Goal: Find specific page/section: Find specific page/section

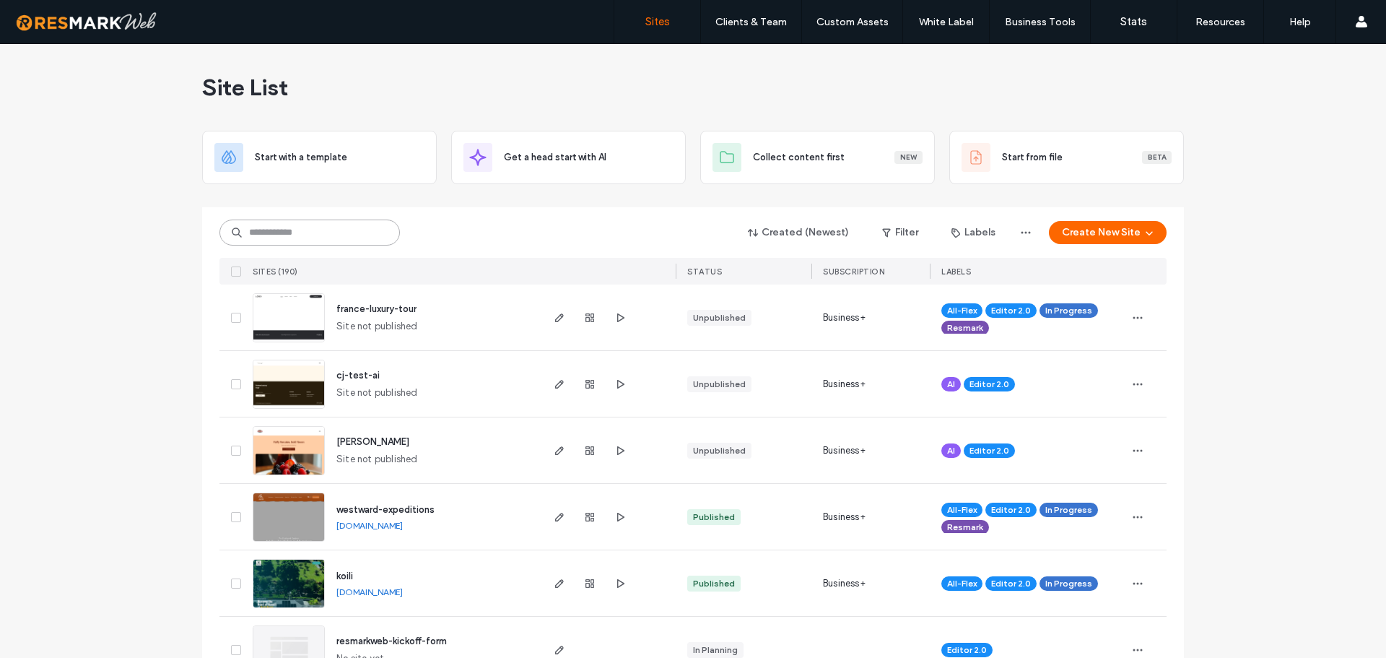
click at [327, 234] on input at bounding box center [309, 232] width 180 height 26
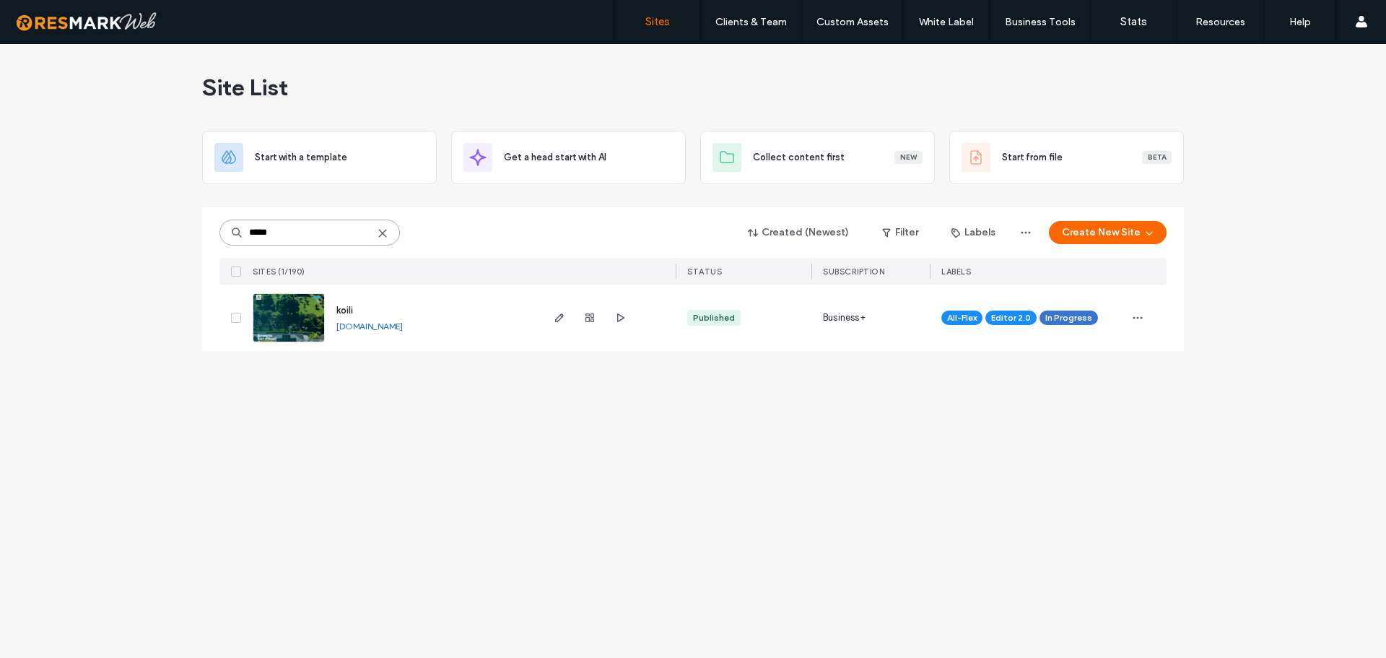
type input "*****"
click at [318, 316] on img at bounding box center [288, 343] width 71 height 98
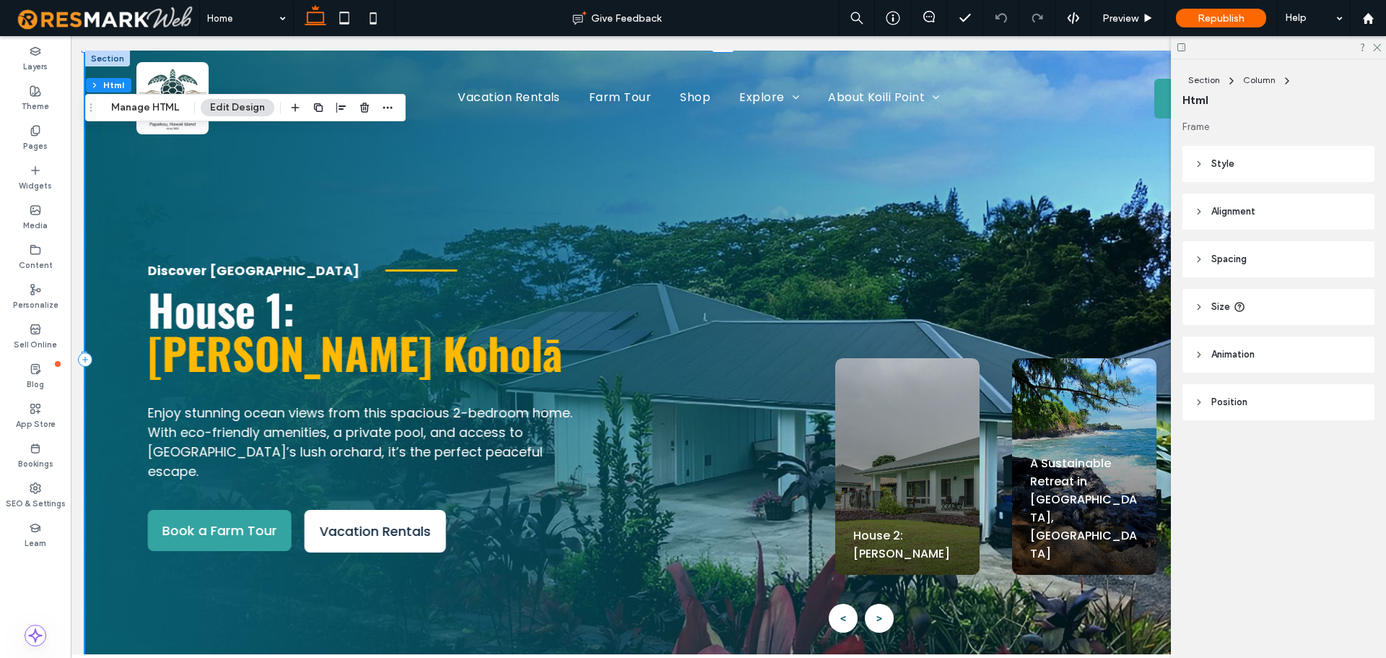
click at [884, 612] on div "< >" at bounding box center [937, 618] width 217 height 29
click at [889, 497] on div "House 2: Hale Honu" at bounding box center [907, 466] width 144 height 217
click at [881, 473] on div "House 2: Hale Honu" at bounding box center [907, 466] width 144 height 217
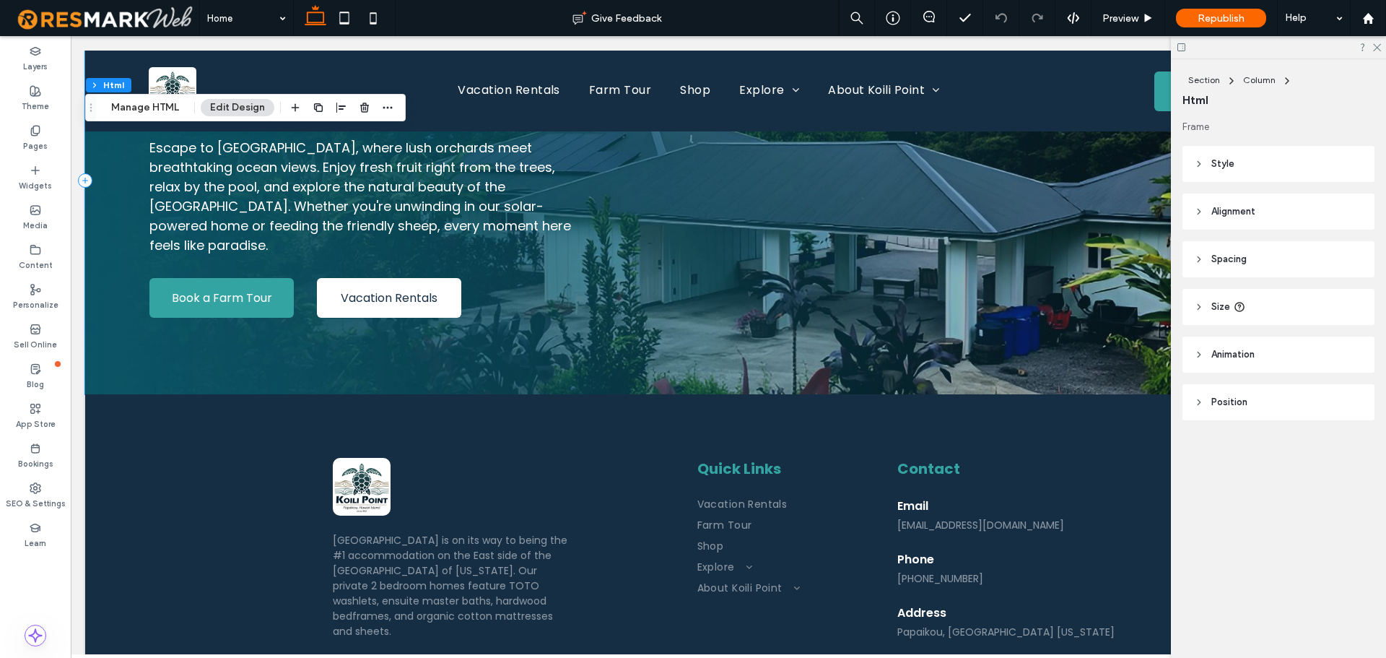
scroll to position [5528, 0]
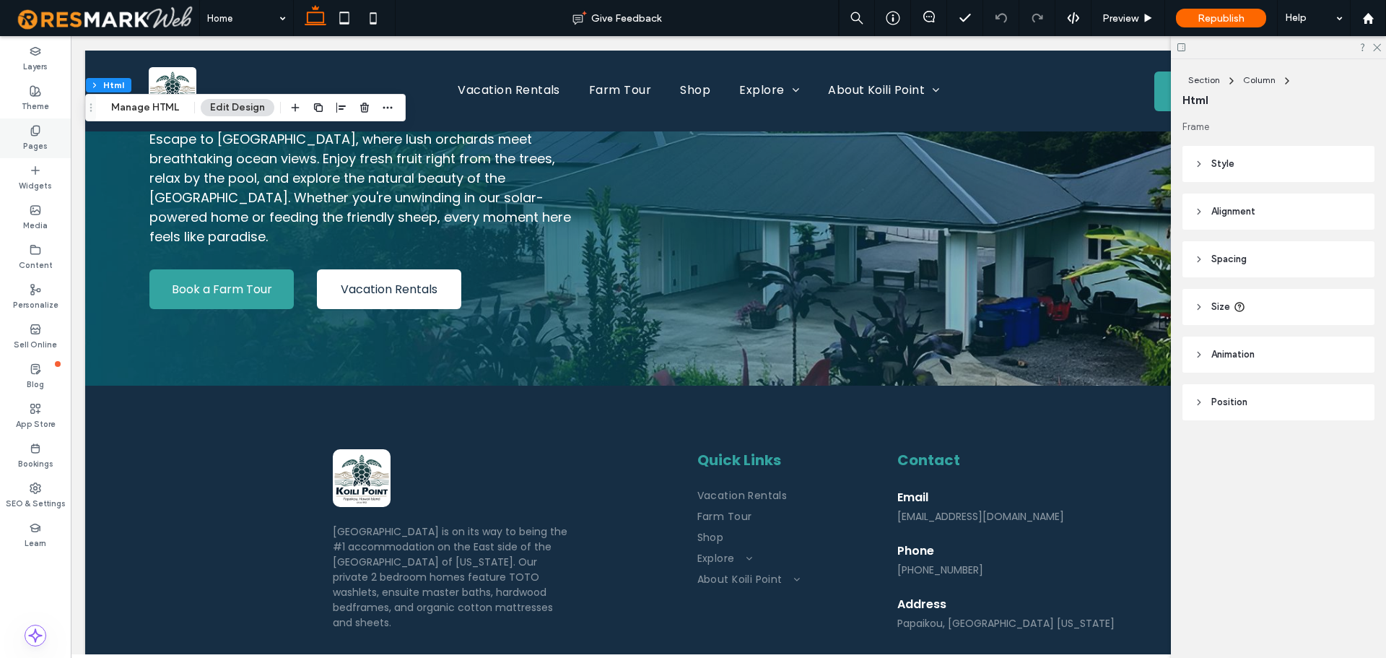
click at [38, 134] on icon at bounding box center [36, 131] width 12 height 12
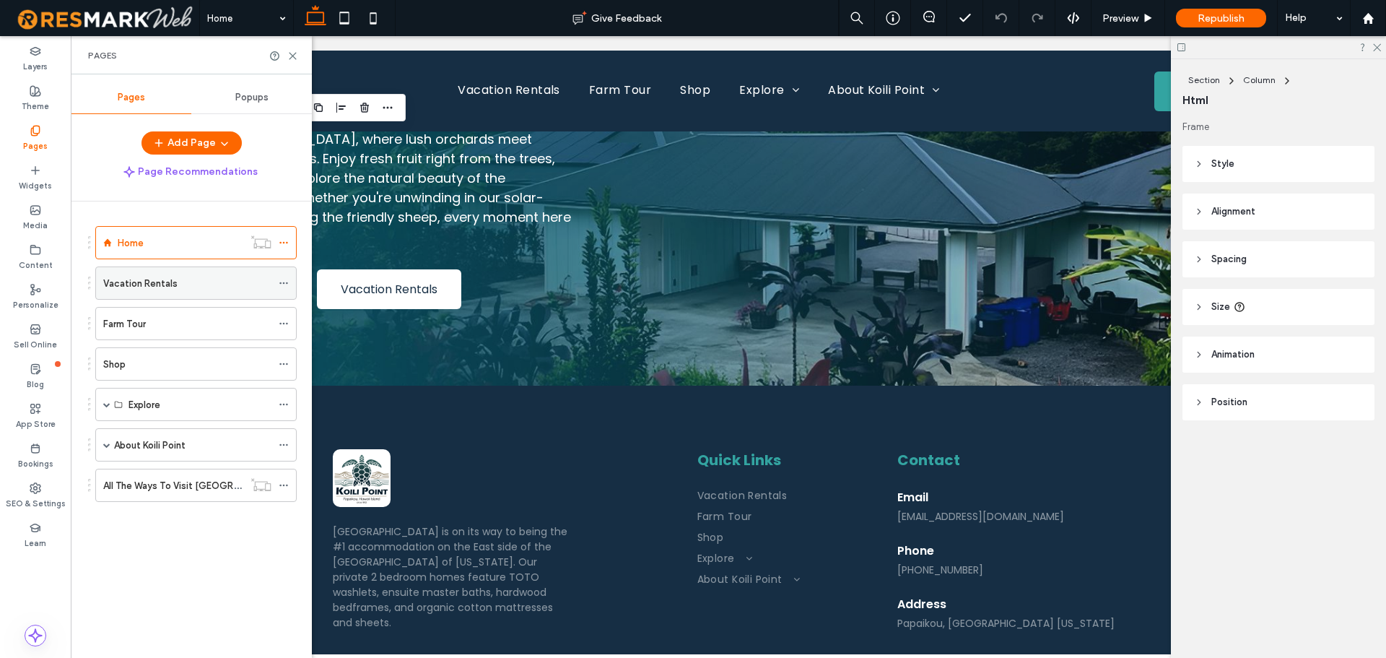
click at [183, 283] on div "Vacation Rentals" at bounding box center [187, 283] width 168 height 15
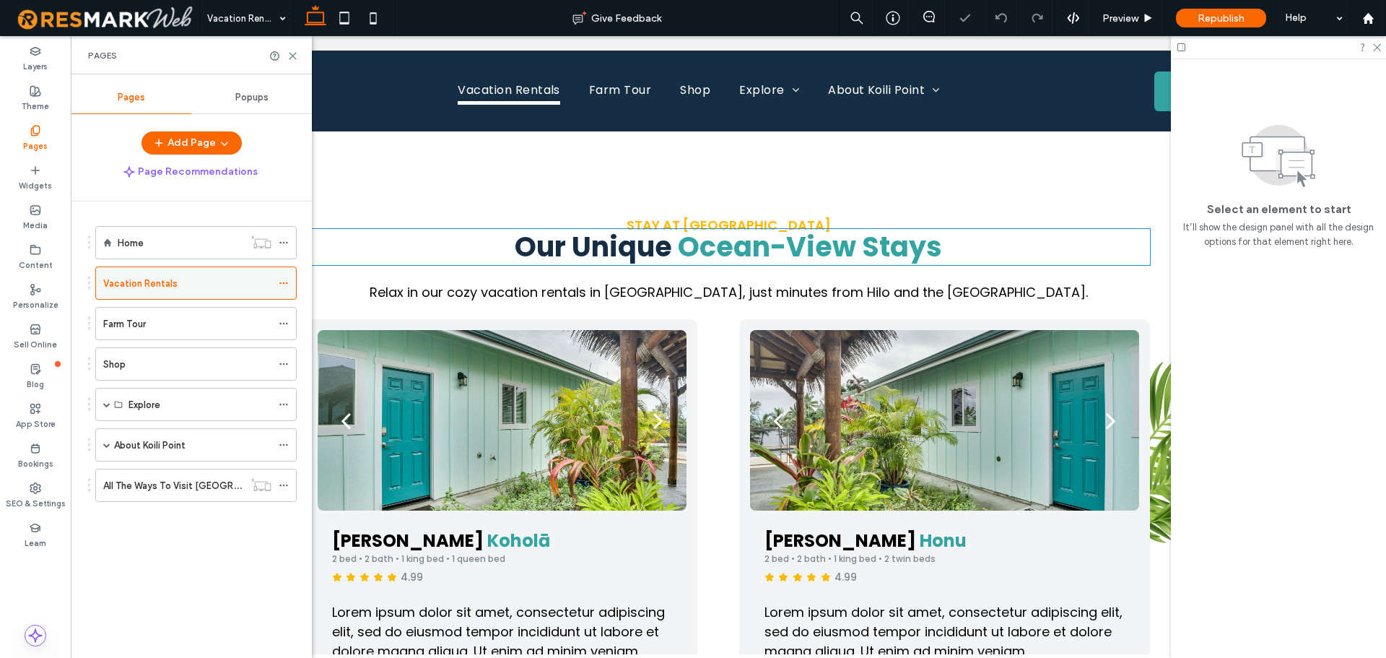
scroll to position [505, 0]
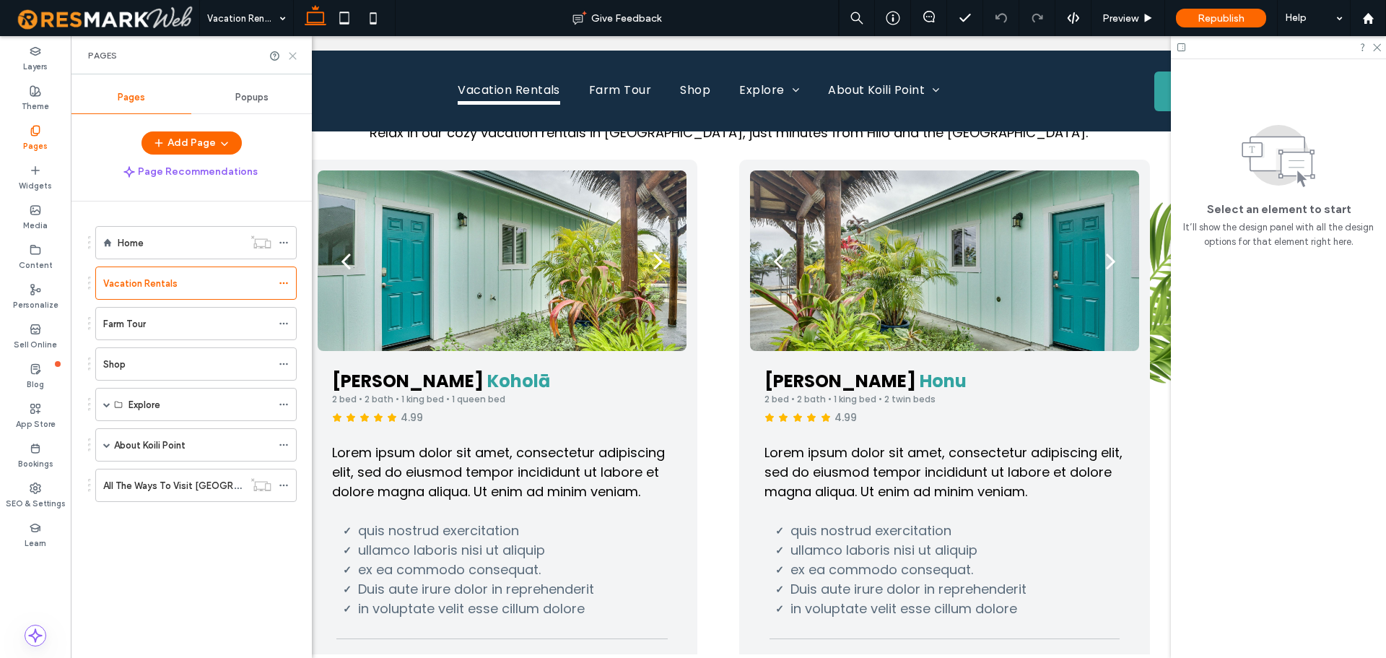
click at [292, 53] on icon at bounding box center [292, 56] width 11 height 11
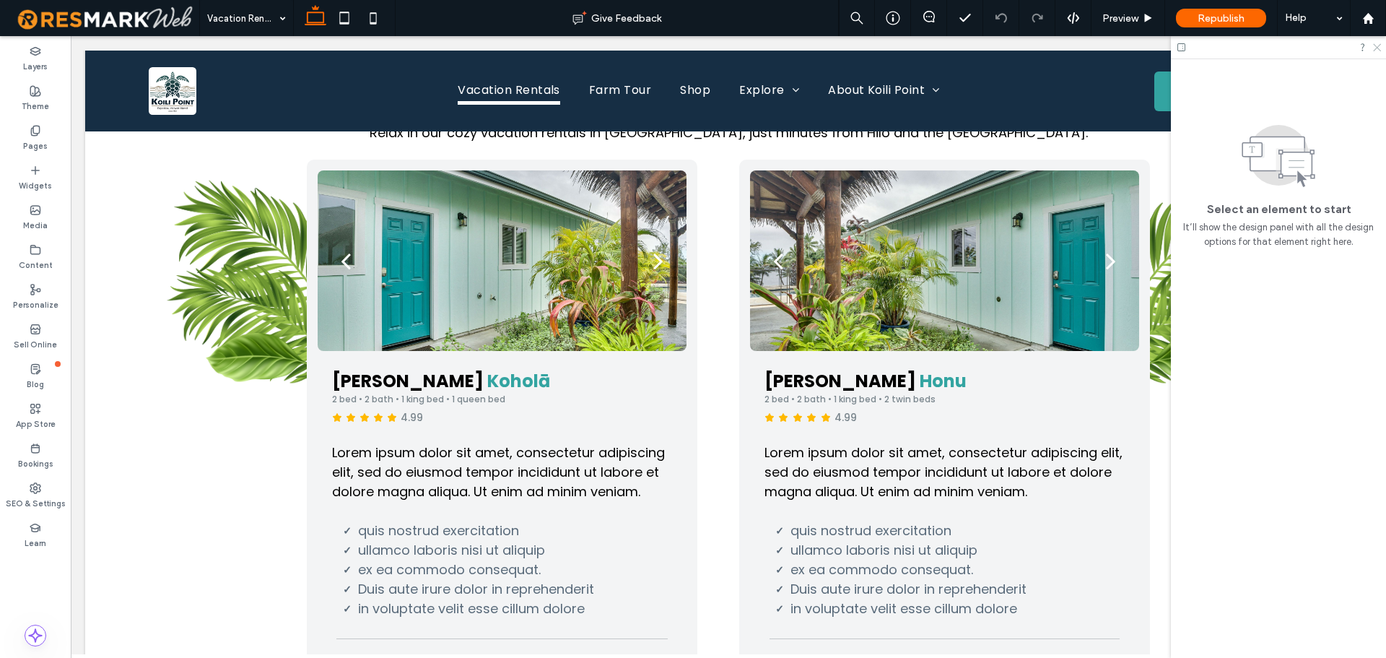
click at [1378, 48] on icon at bounding box center [1376, 46] width 9 height 9
